Goal: Communication & Community: Answer question/provide support

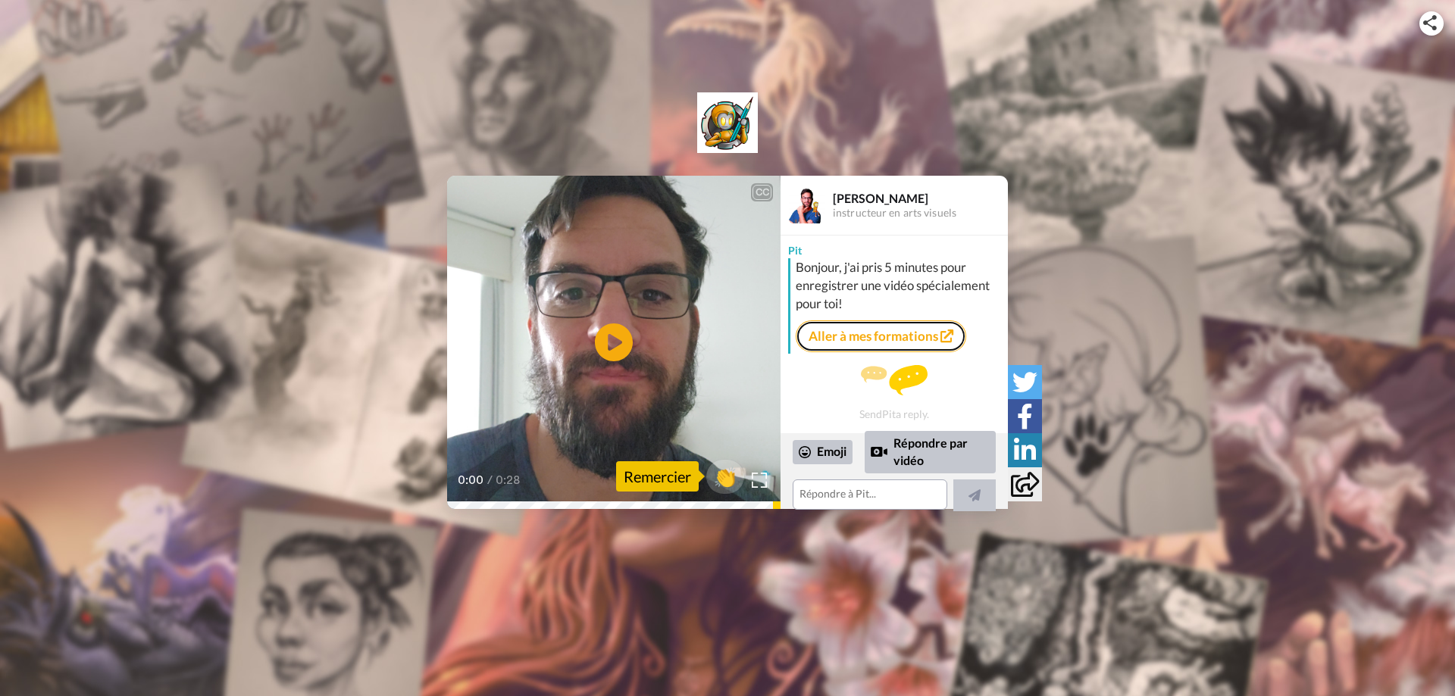
click at [852, 336] on link "Aller à mes formations" at bounding box center [880, 336] width 170 height 32
click at [613, 340] on icon "Play/Pause" at bounding box center [614, 343] width 40 height 72
click at [808, 492] on textarea at bounding box center [869, 495] width 155 height 30
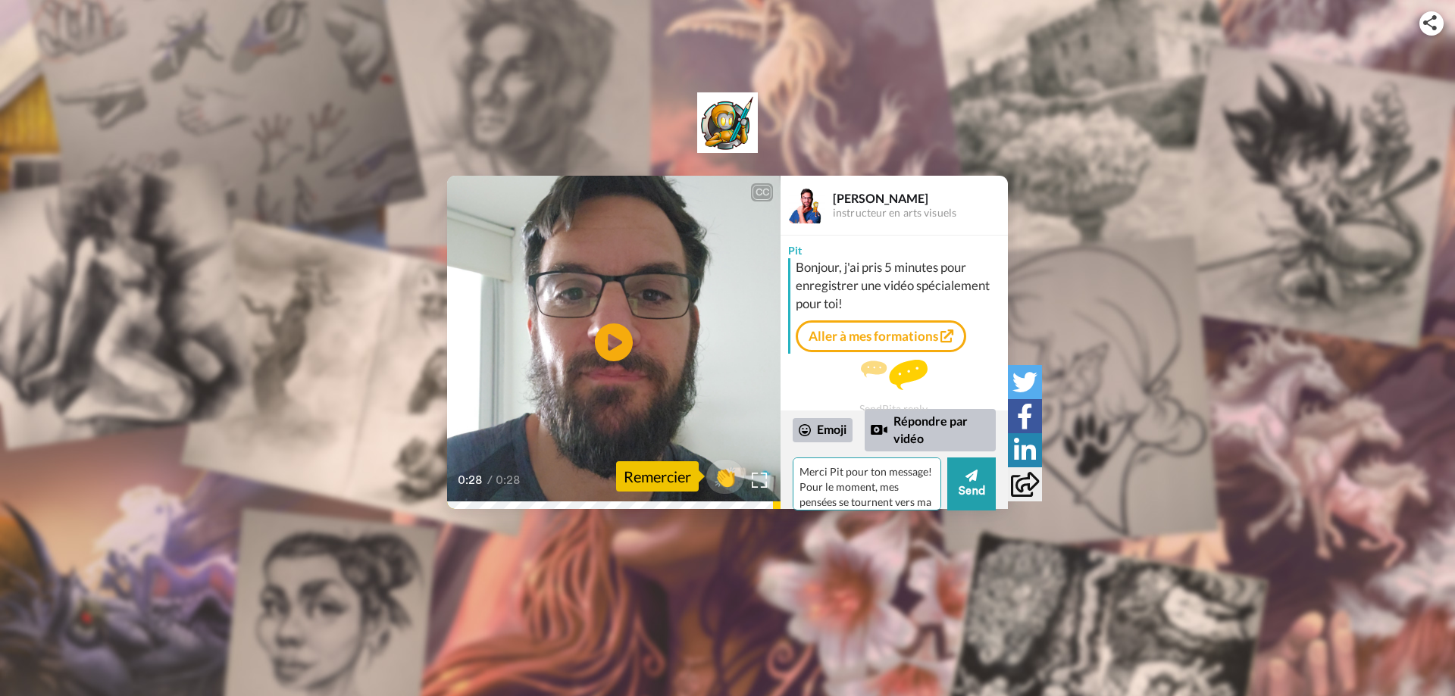
click at [904, 464] on textarea "Merci Pit pour ton message! Pour le moment, mes pensées se tournent vers ma" at bounding box center [866, 484] width 148 height 53
click at [841, 493] on textarea "Merci Pit pour ton message! Pour le moment, mes pensées se tournent vers ma" at bounding box center [866, 484] width 148 height 53
click at [926, 471] on textarea "Merci Pit pour ton message! Pour le moment, mes pensées se tournent vers ma mèr…" at bounding box center [866, 484] width 148 height 53
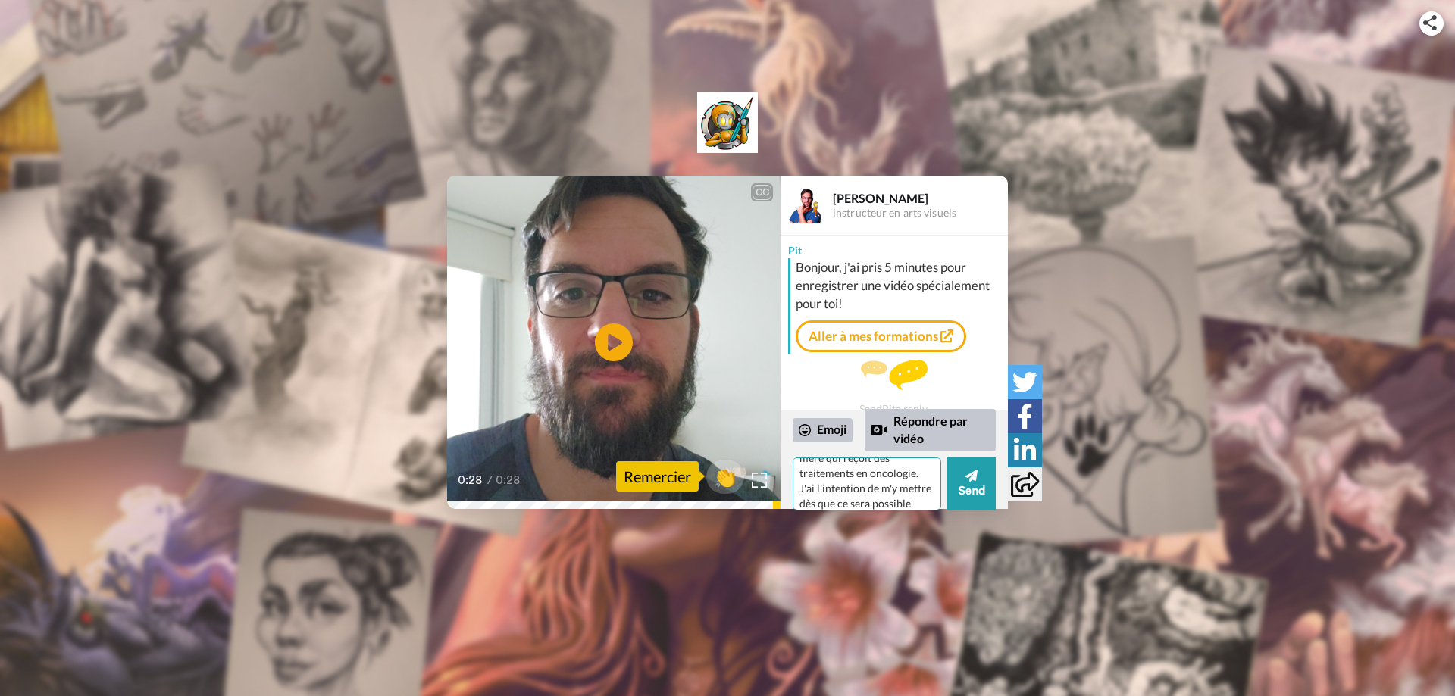
scroll to position [82, 0]
click at [842, 498] on textarea "Merci Pit pour ton message! Pour le moment, mes pensées se tournent vers ma mèr…" at bounding box center [866, 484] width 148 height 53
click at [845, 489] on textarea "Merci Pit pour ton message! Pour le moment, mes pensées se tournent vers ma mèr…" at bounding box center [866, 484] width 148 height 53
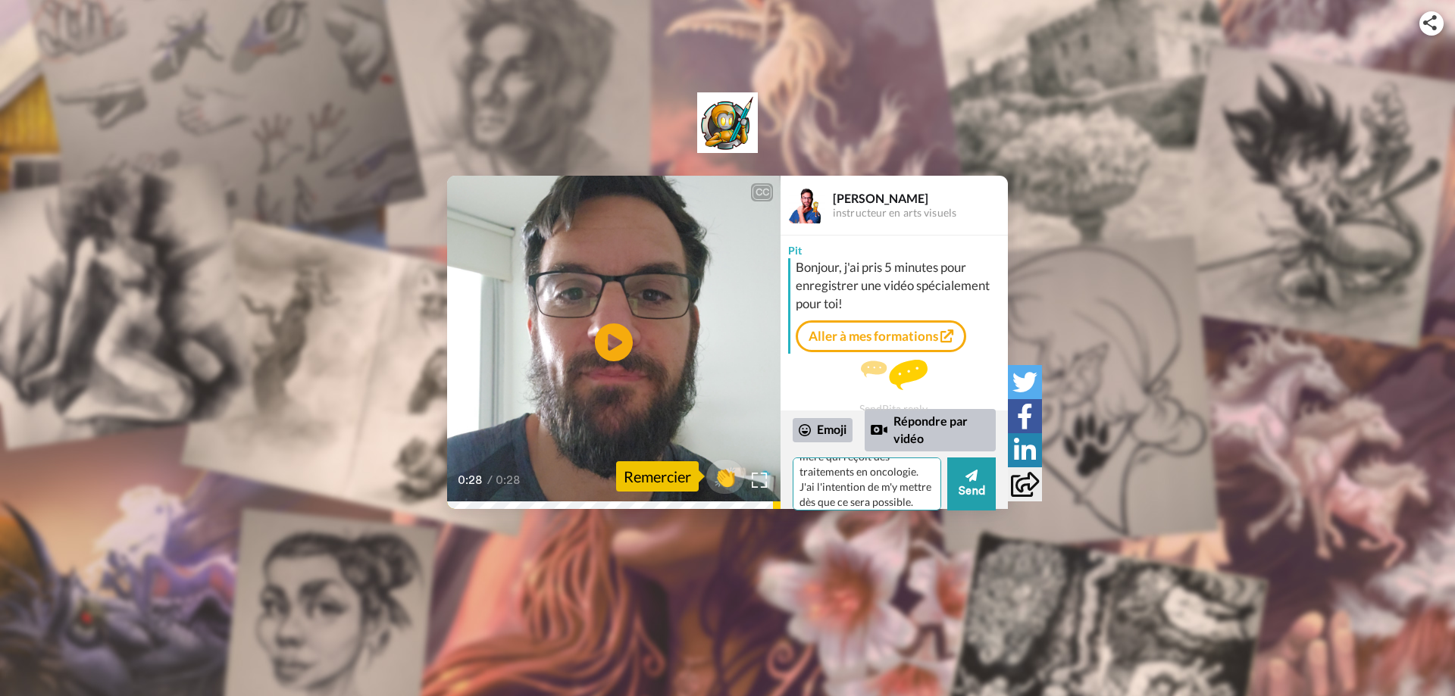
click at [802, 486] on textarea "Merci Pit pour ton message! Pour le moment, mes pensées se tournent vers ma mèr…" at bounding box center [866, 484] width 148 height 53
click at [849, 500] on textarea "Merci Pit pour ton message! Pour le moment, mes pensées se tournent vers ma mèr…" at bounding box center [866, 484] width 148 height 53
type textarea "Merci Pit pour ton message! Pour le moment, mes pensées se tournent vers ma mèr…"
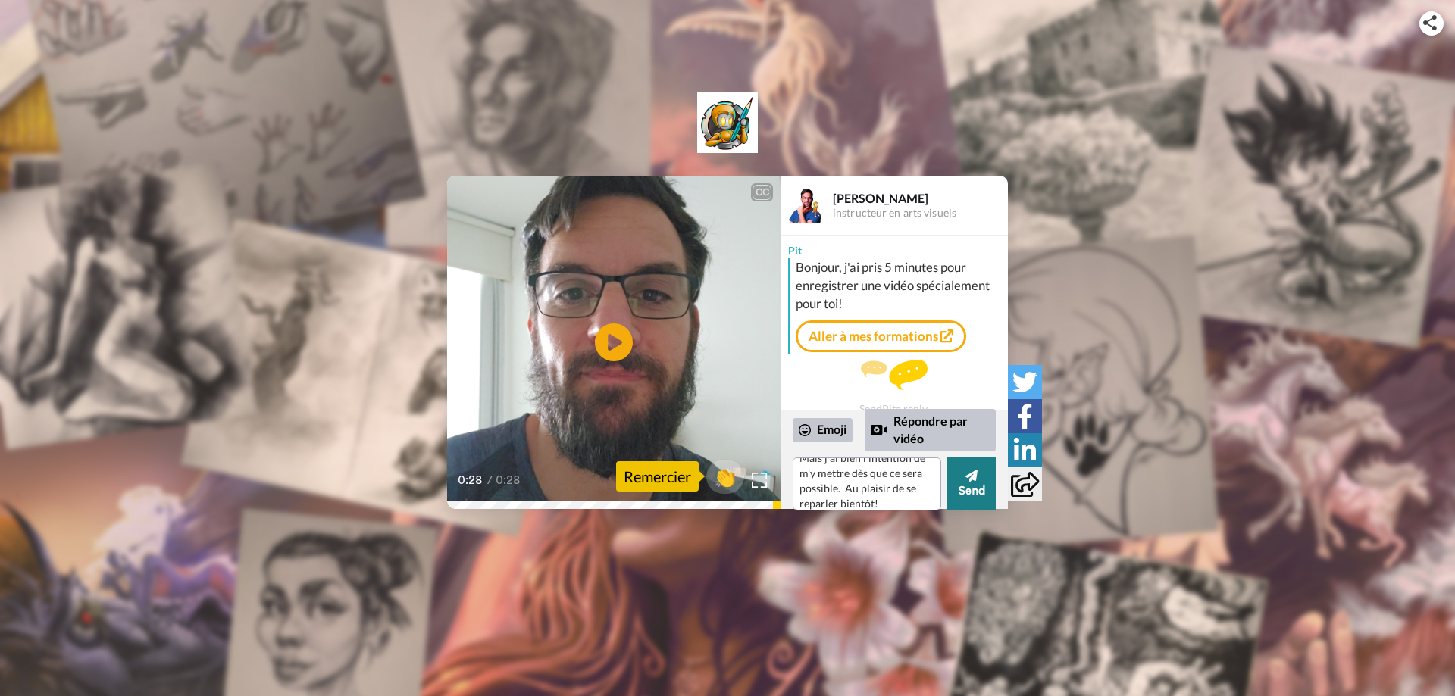
click at [981, 484] on button "Send" at bounding box center [971, 484] width 48 height 53
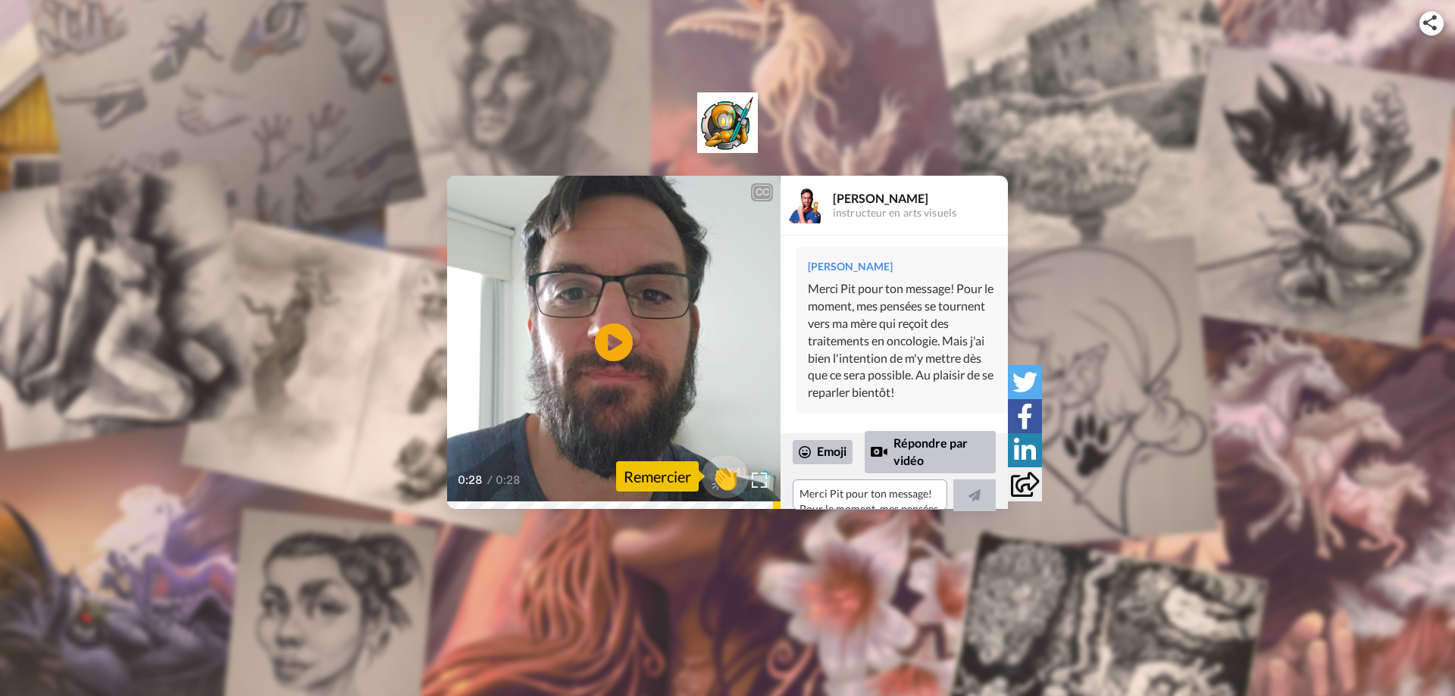
scroll to position [118, 0]
click at [723, 481] on span "👏" at bounding box center [726, 476] width 48 height 30
click at [612, 344] on icon "Play/Pause" at bounding box center [614, 343] width 40 height 72
click at [1110, 221] on div "CC Play/Pause 0:28 / 0:28 1 👍 [PERSON_NAME] instructeur en arts visuels Pit Bon…" at bounding box center [727, 342] width 1455 height 333
